Goal: Information Seeking & Learning: Learn about a topic

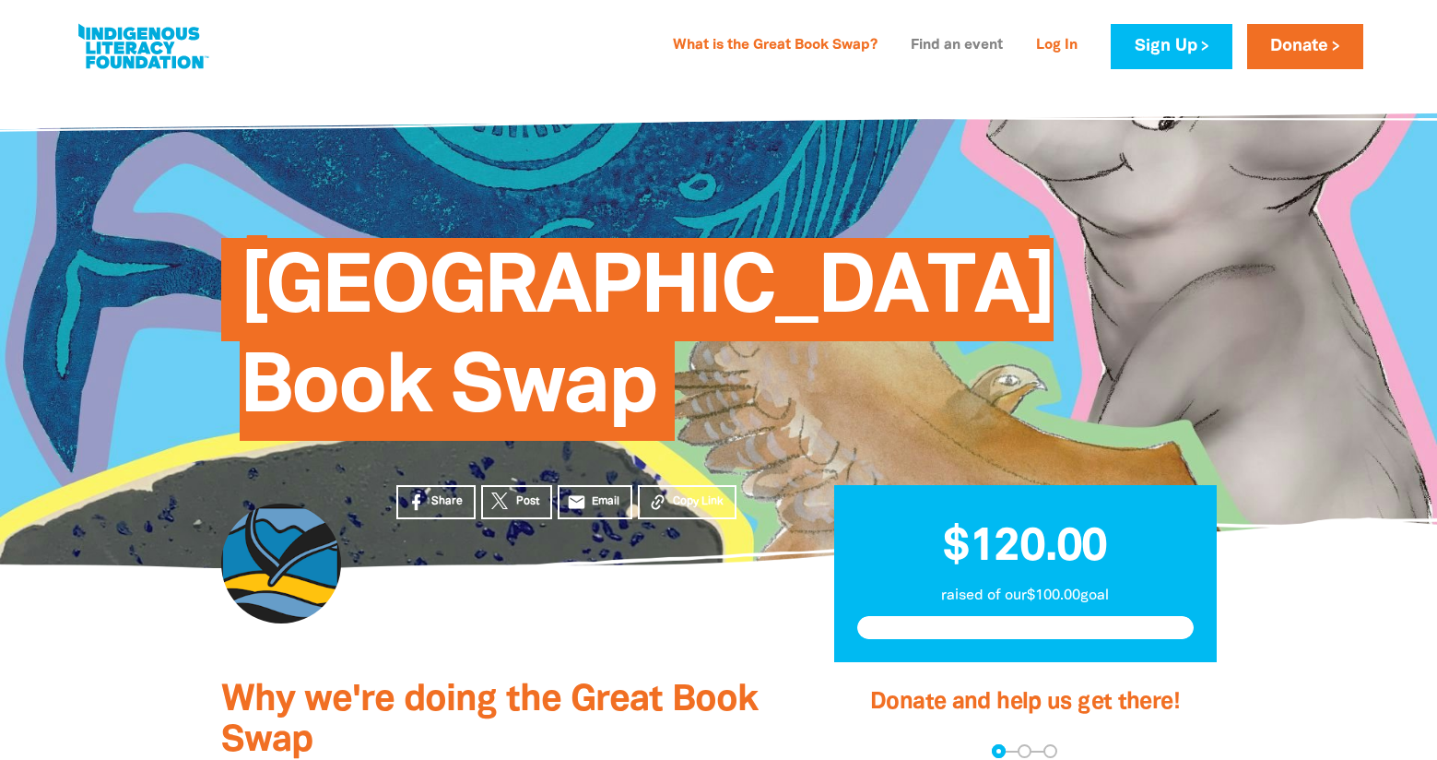
click at [918, 42] on link "Find an event" at bounding box center [957, 45] width 114 height 29
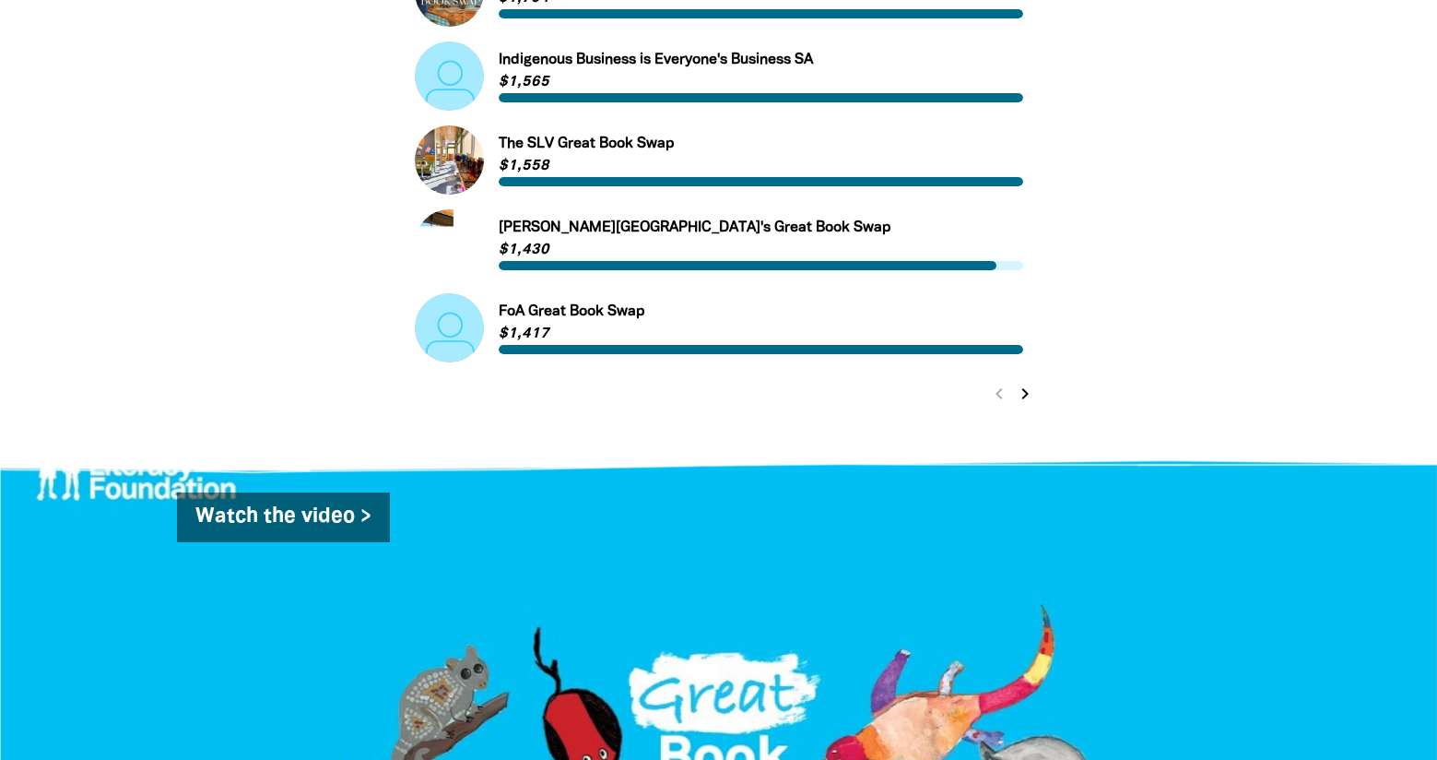
scroll to position [922, 0]
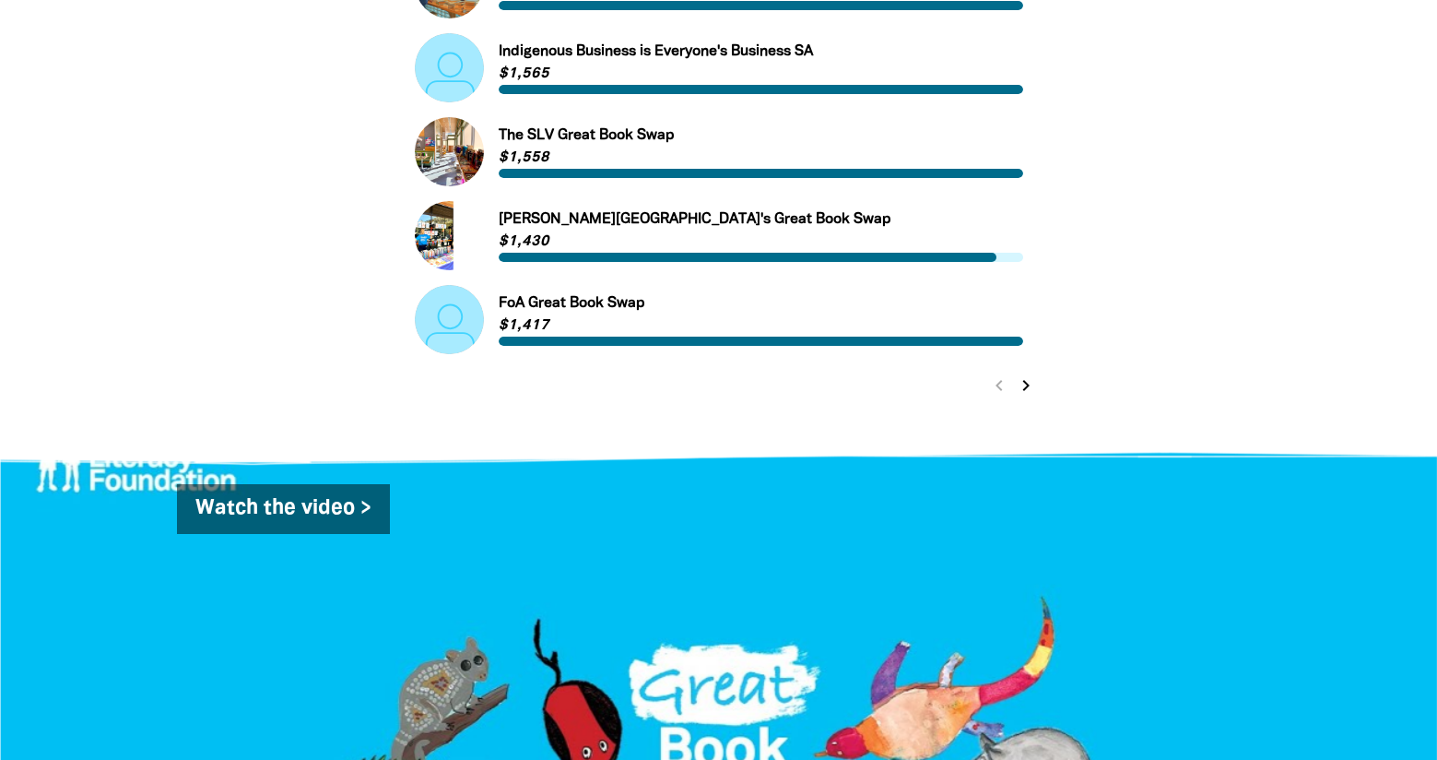
click at [1025, 393] on icon "chevron_right" at bounding box center [1026, 385] width 22 height 22
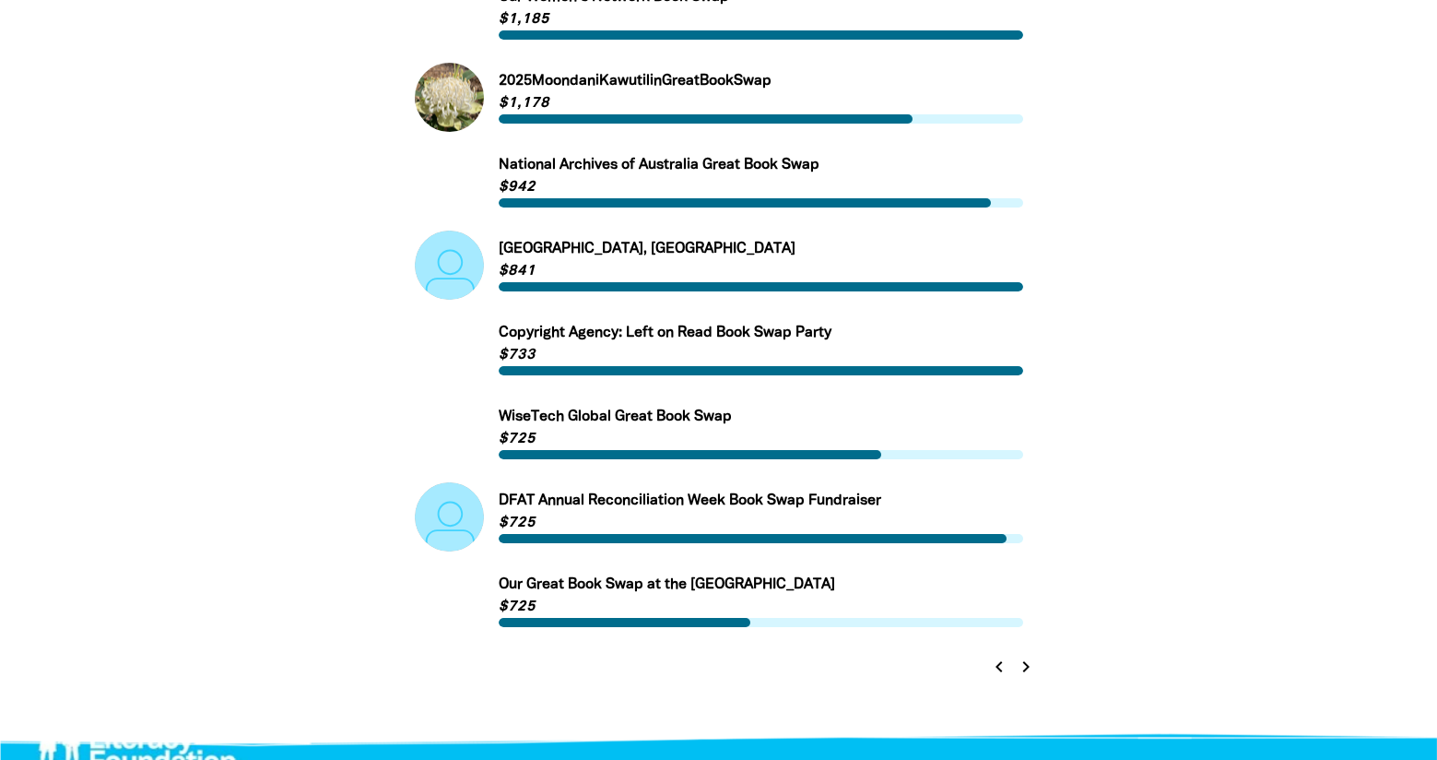
scroll to position [985, 0]
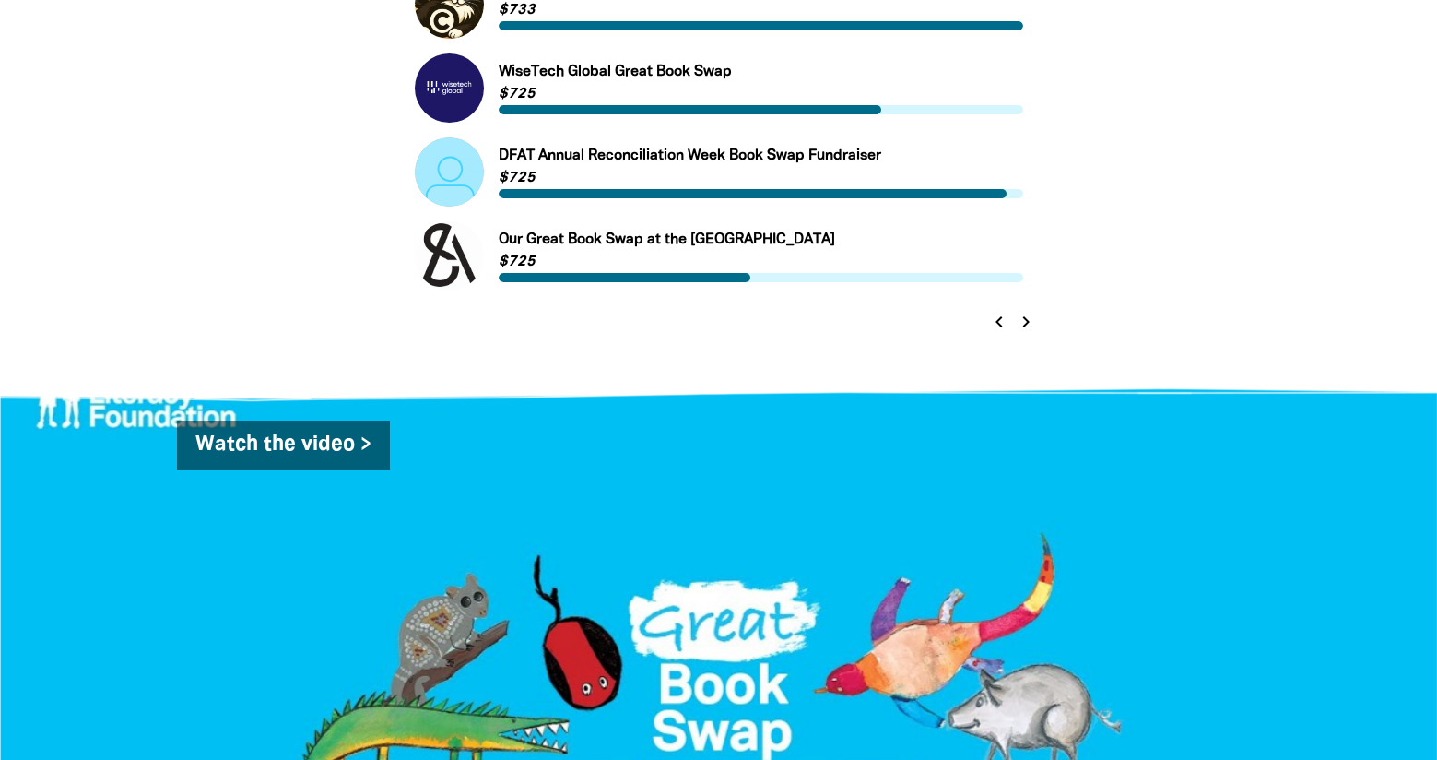
click at [1023, 323] on icon "chevron_right" at bounding box center [1026, 322] width 22 height 22
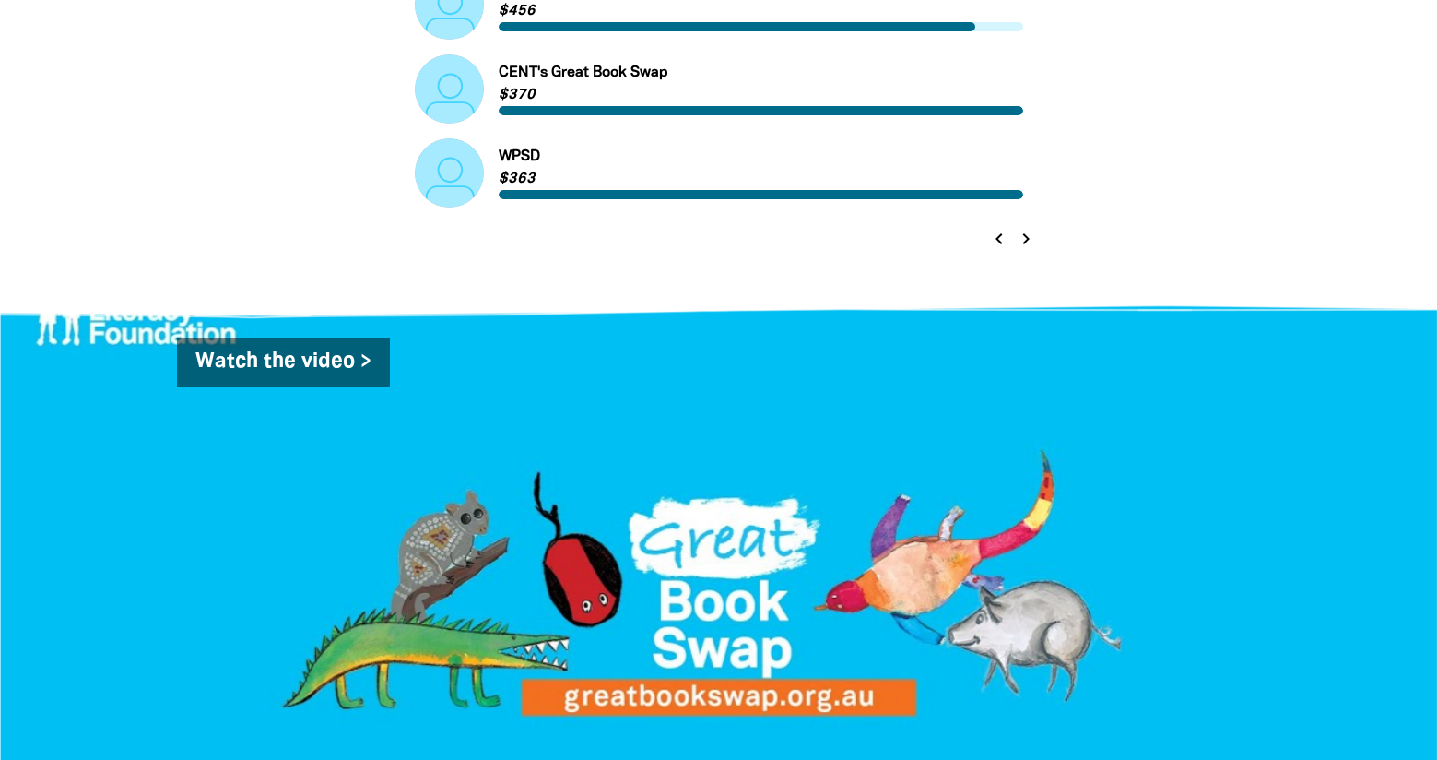
scroll to position [1078, 0]
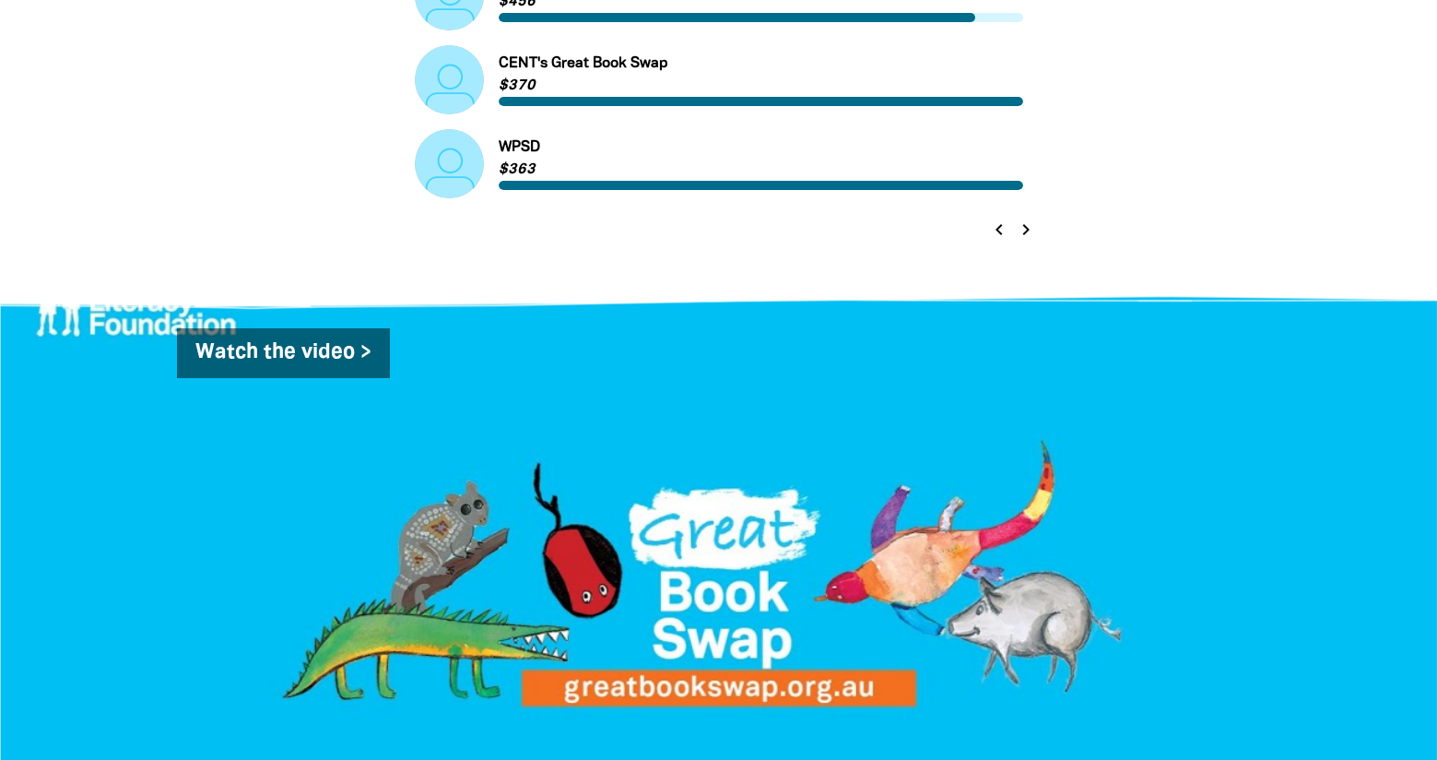
click at [1020, 235] on icon "chevron_right" at bounding box center [1026, 229] width 22 height 22
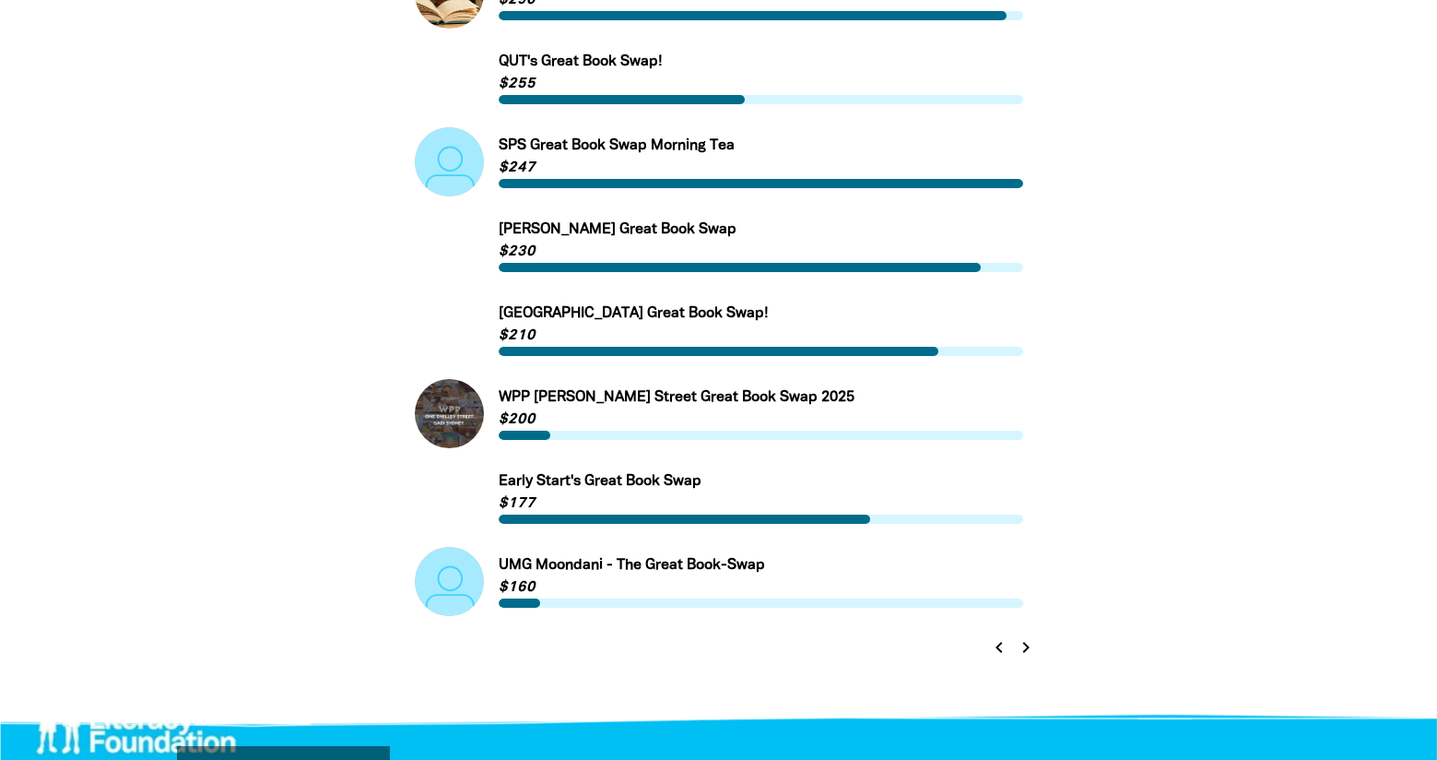
scroll to position [709, 0]
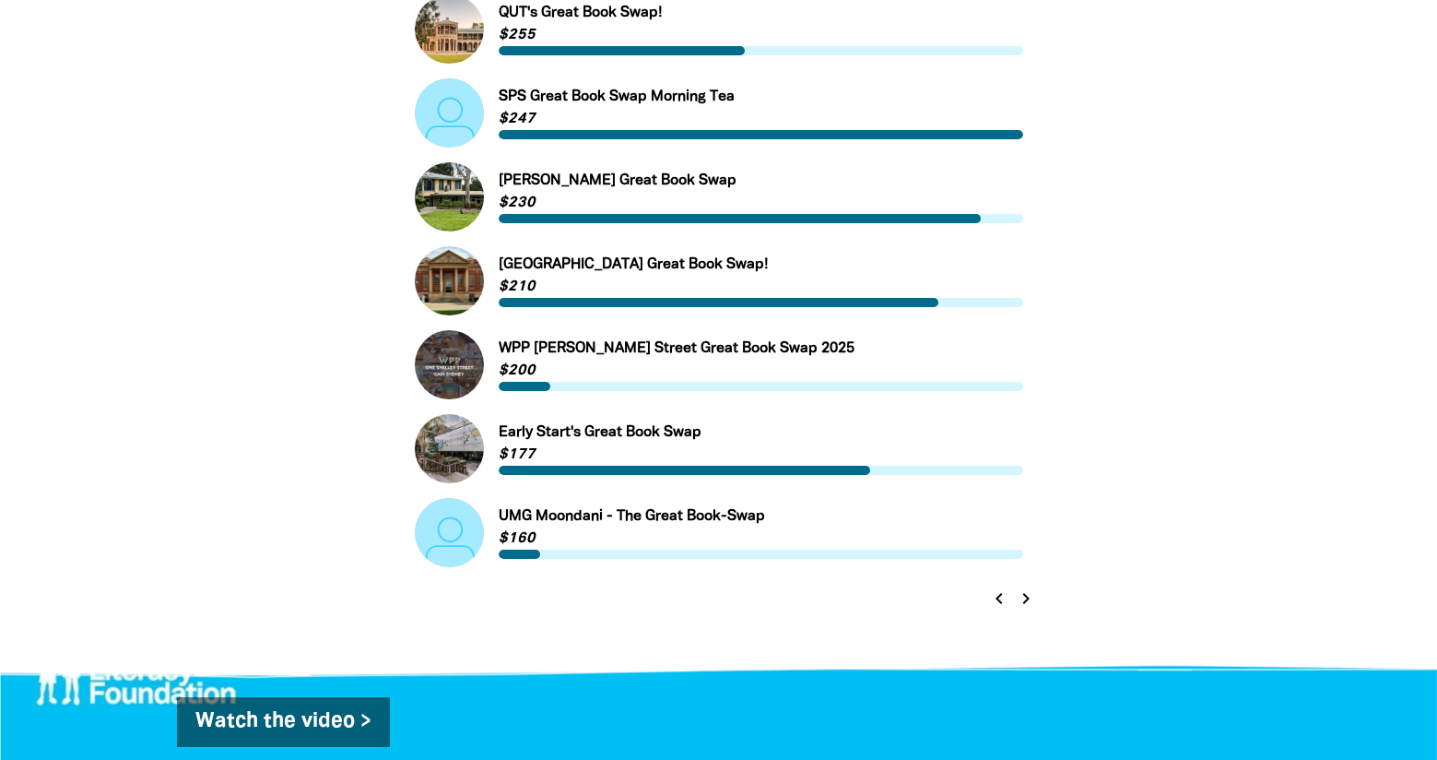
click at [1030, 603] on icon "chevron_right" at bounding box center [1026, 598] width 22 height 22
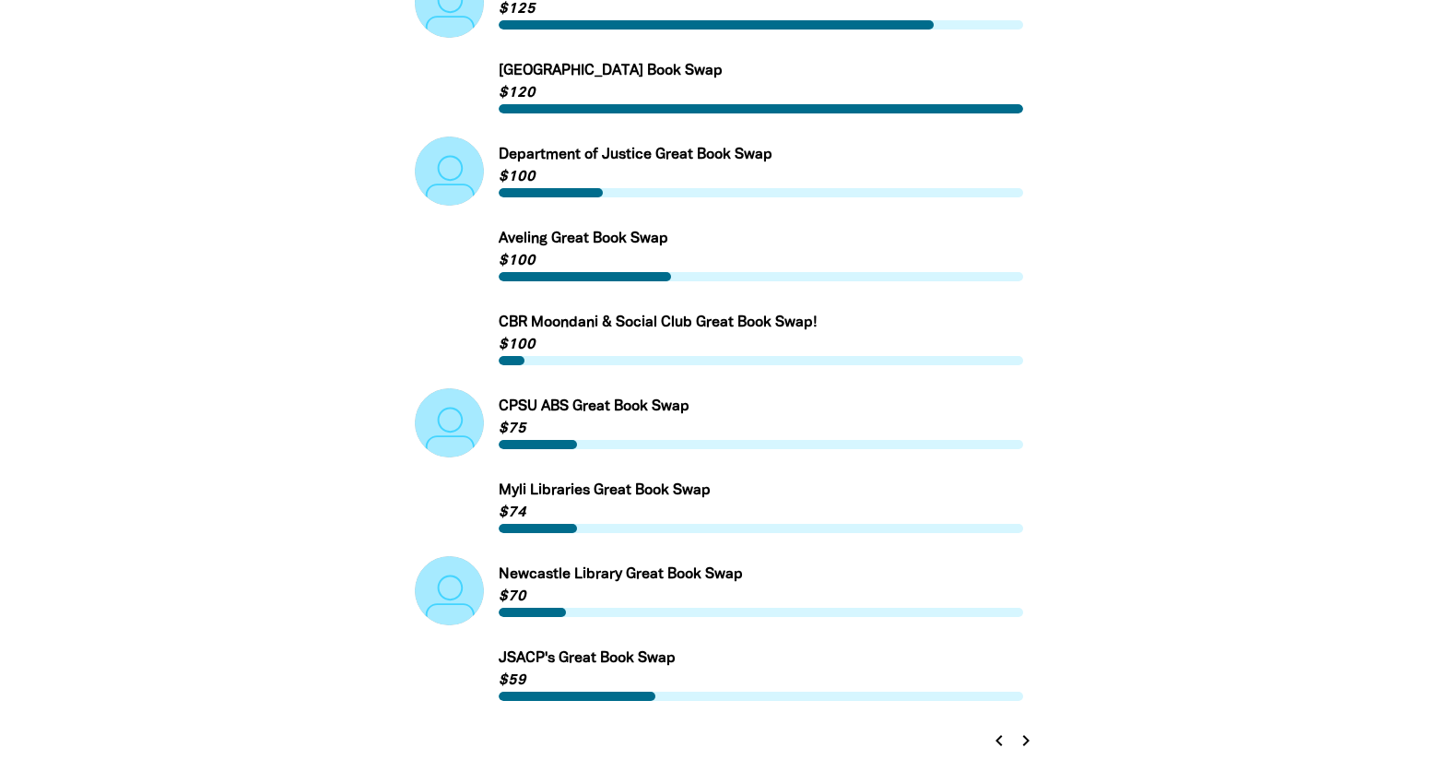
scroll to position [801, 0]
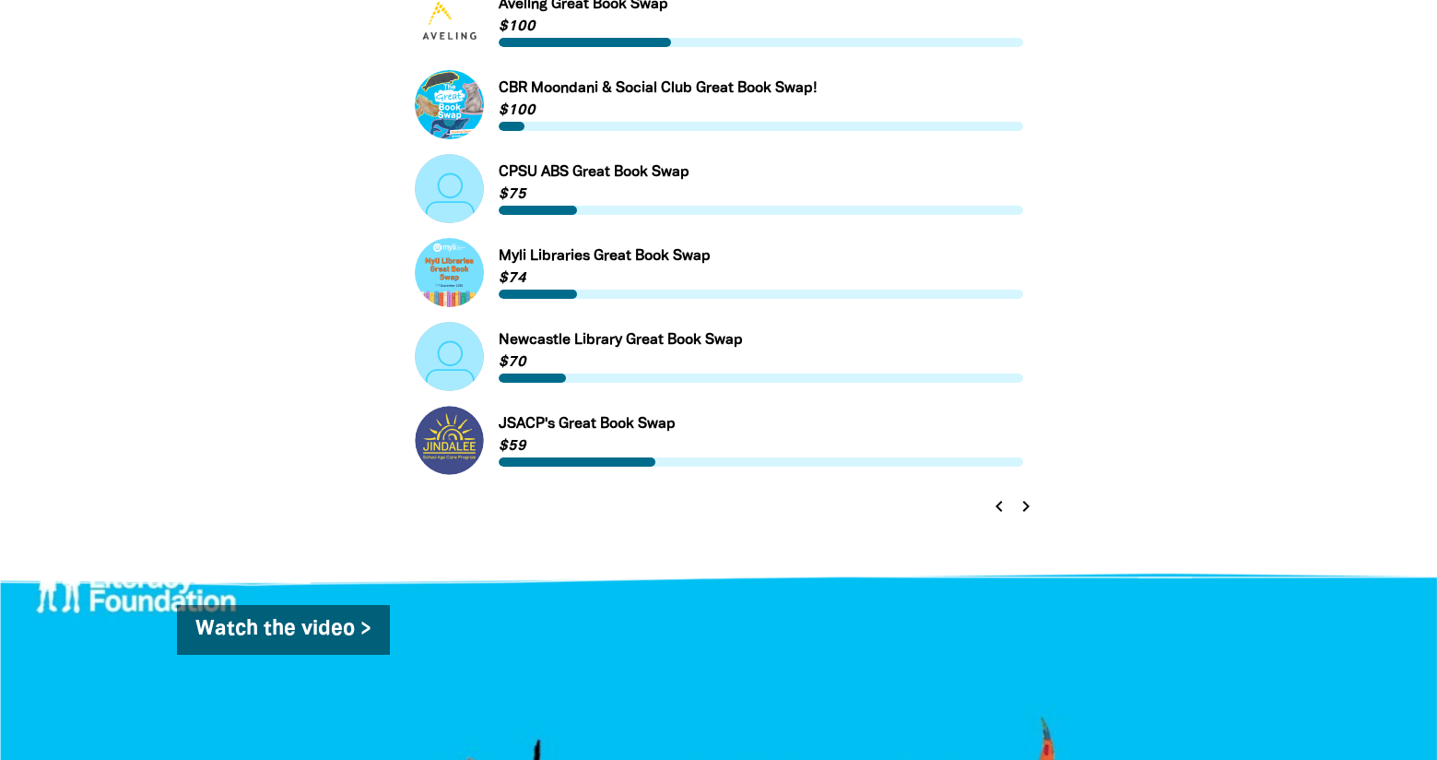
click at [1030, 509] on icon "chevron_right" at bounding box center [1026, 506] width 22 height 22
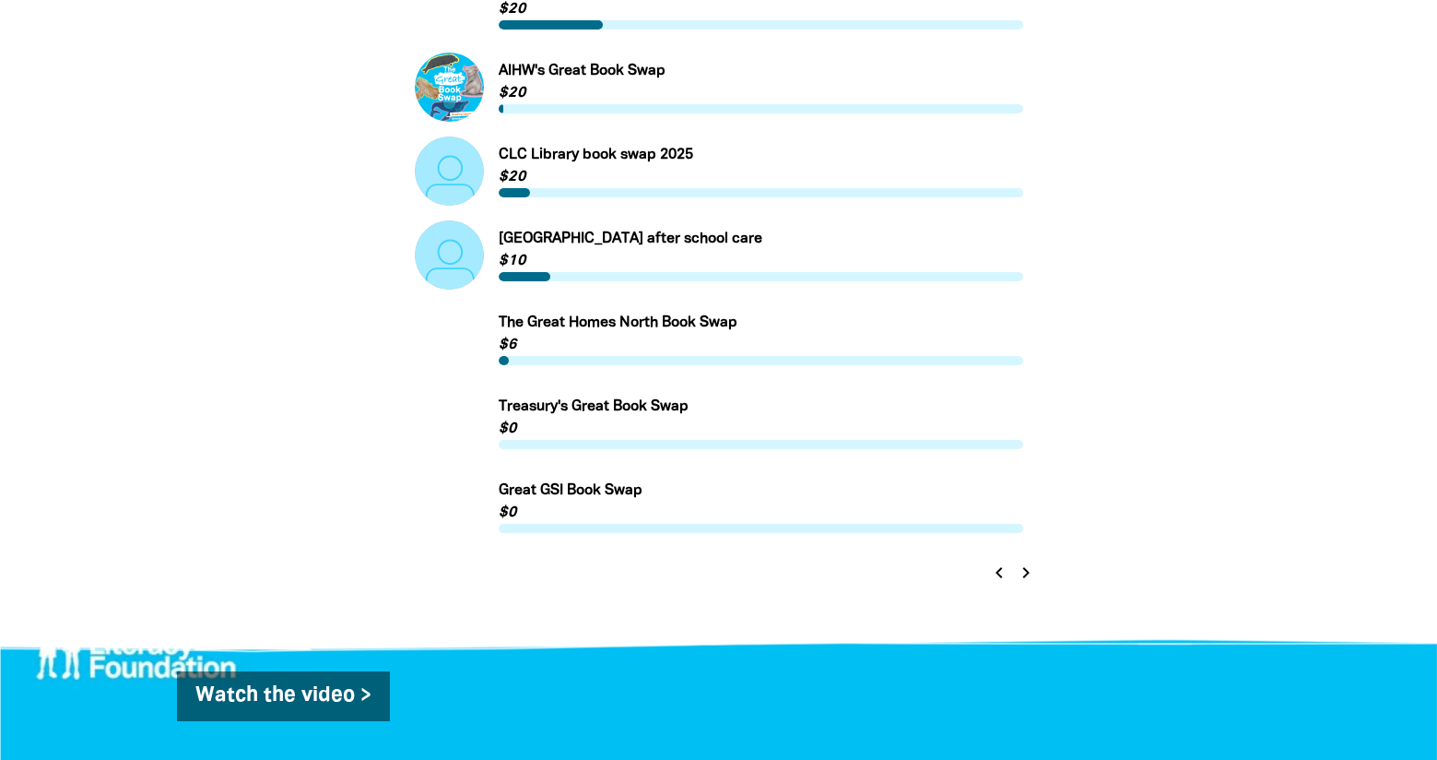
scroll to position [985, 0]
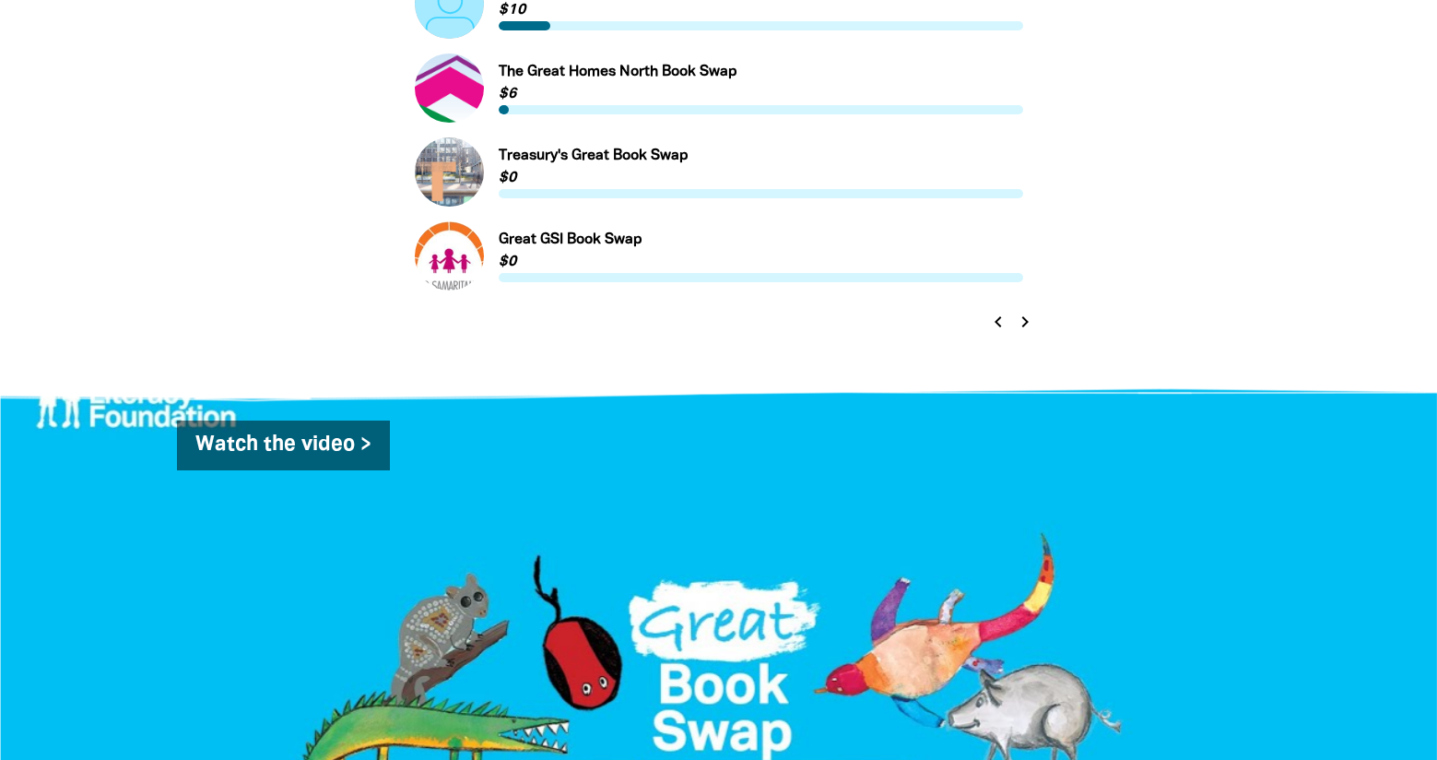
click at [1000, 328] on icon "chevron_left" at bounding box center [998, 322] width 22 height 22
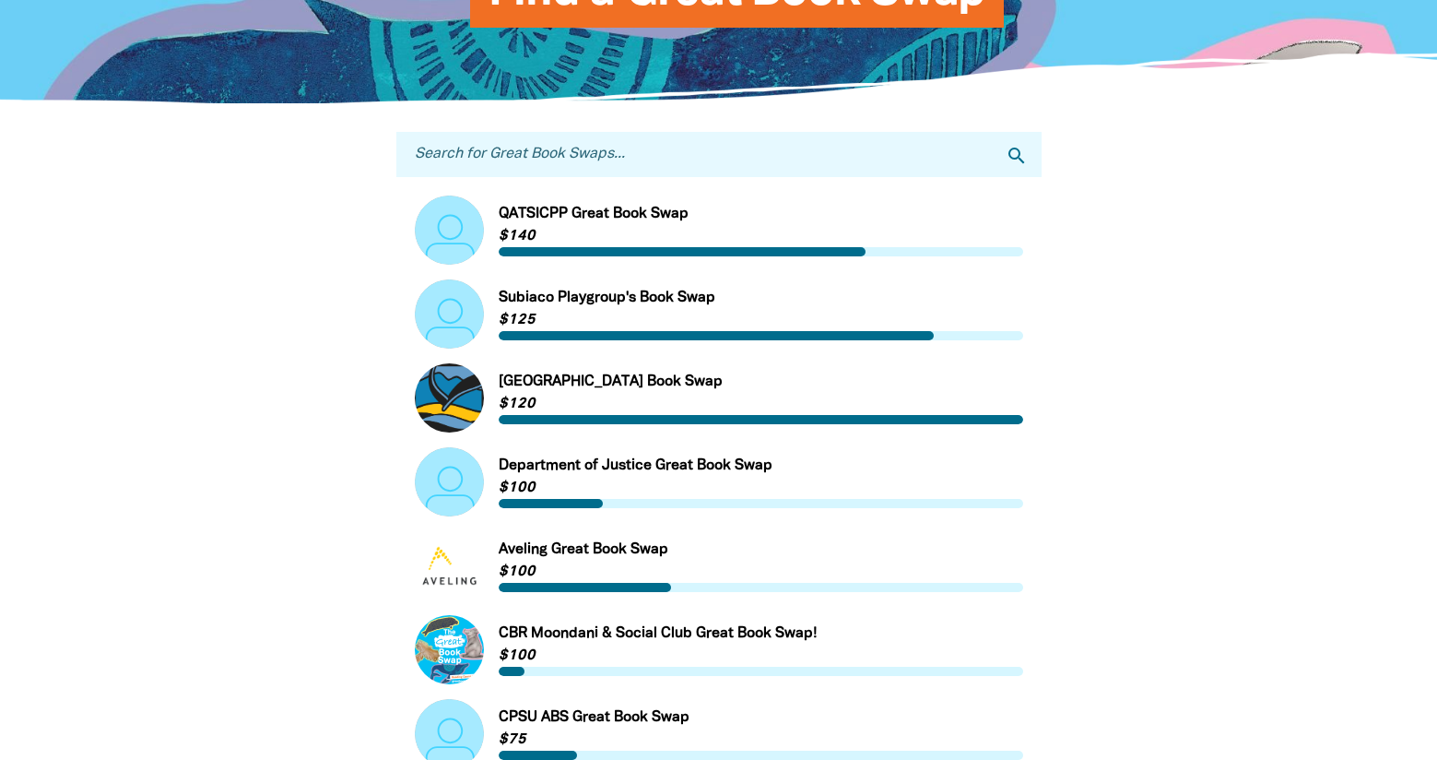
scroll to position [645, 0]
